Goal: Check status: Check status

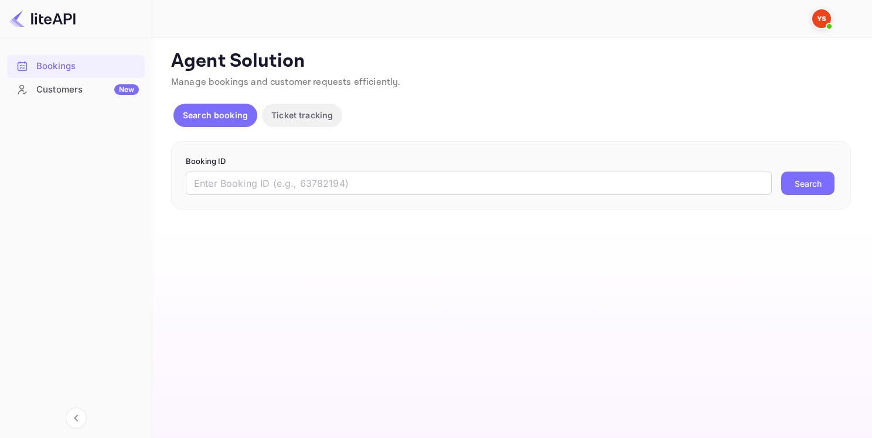
click at [234, 153] on div "Booking ID ​ Search" at bounding box center [511, 175] width 680 height 69
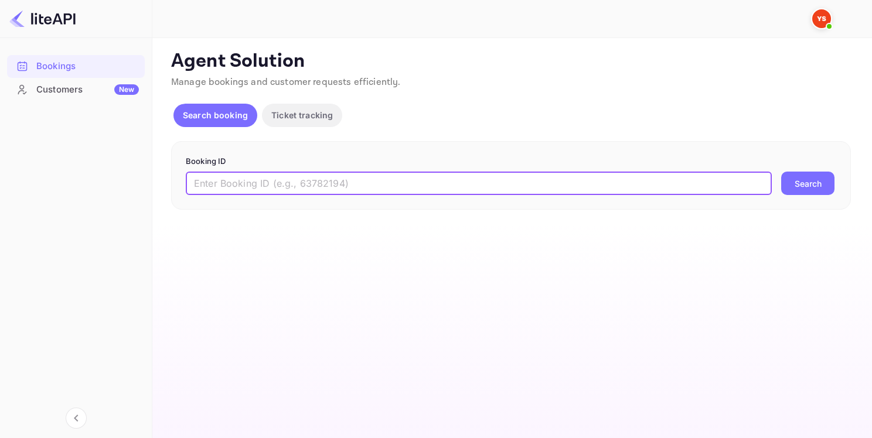
click at [236, 178] on input "text" at bounding box center [479, 183] width 586 height 23
paste input "8858641"
type input "8858641"
drag, startPoint x: 841, startPoint y: 182, endPoint x: 833, endPoint y: 182, distance: 8.2
click at [840, 182] on div "Booking ID 8858641 ​ Search" at bounding box center [511, 175] width 680 height 69
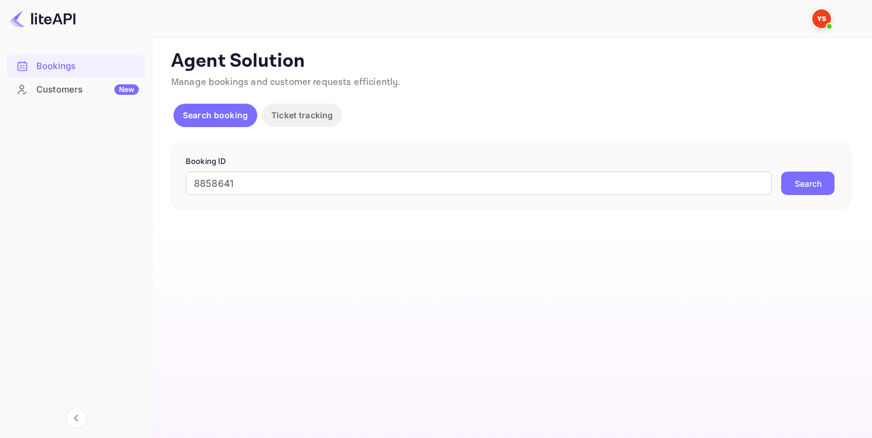
click at [832, 182] on button "Search" at bounding box center [807, 183] width 53 height 23
click at [797, 172] on button "Search" at bounding box center [807, 183] width 53 height 23
click at [274, 107] on button "Ticket tracking" at bounding box center [302, 115] width 80 height 23
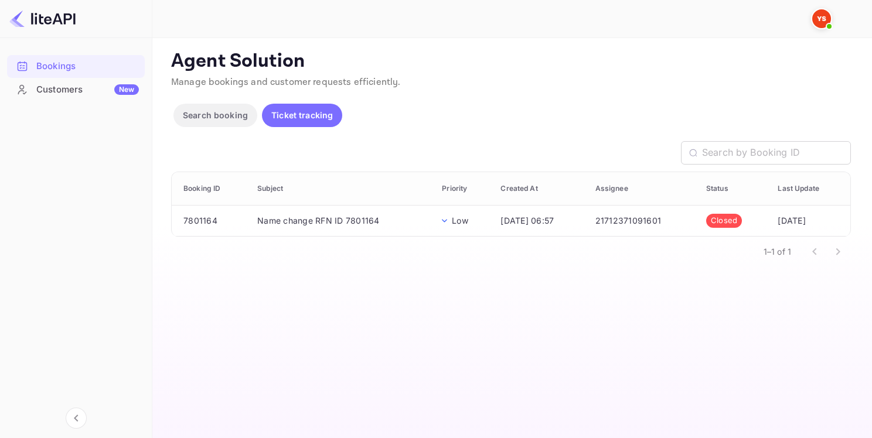
click at [230, 111] on p "Search booking" at bounding box center [215, 115] width 65 height 12
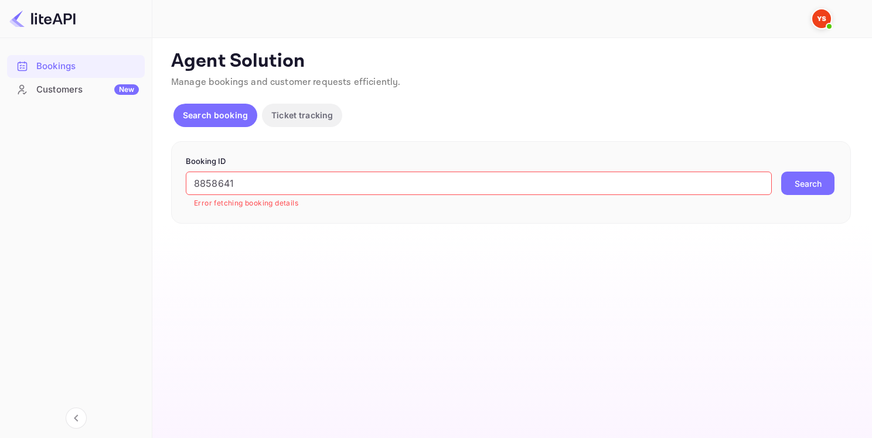
click at [313, 116] on p "Ticket tracking" at bounding box center [302, 115] width 62 height 12
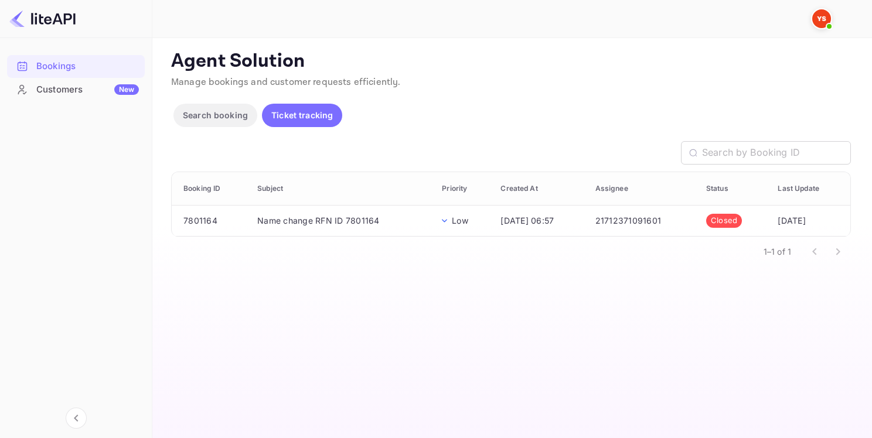
click at [189, 118] on p "Search booking" at bounding box center [215, 115] width 65 height 12
